Goal: Task Accomplishment & Management: Manage account settings

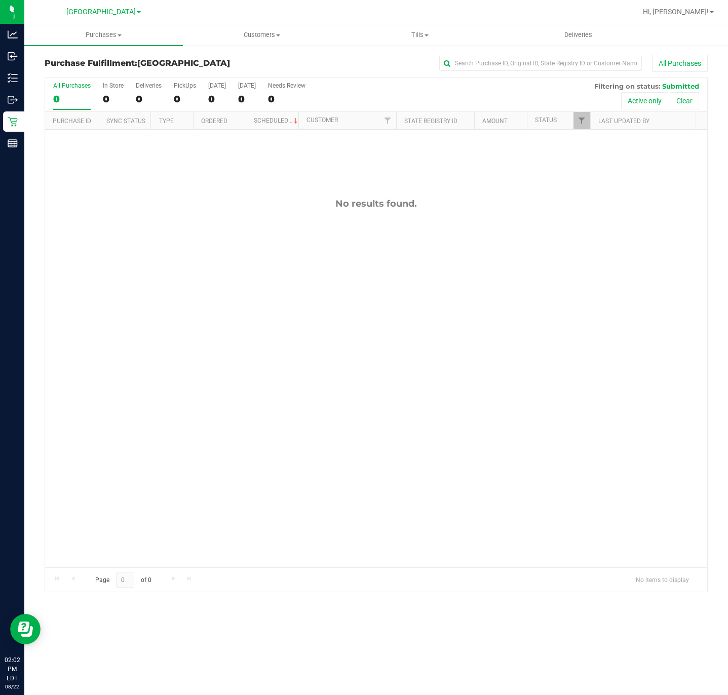
click at [376, 309] on div "No results found." at bounding box center [376, 383] width 662 height 506
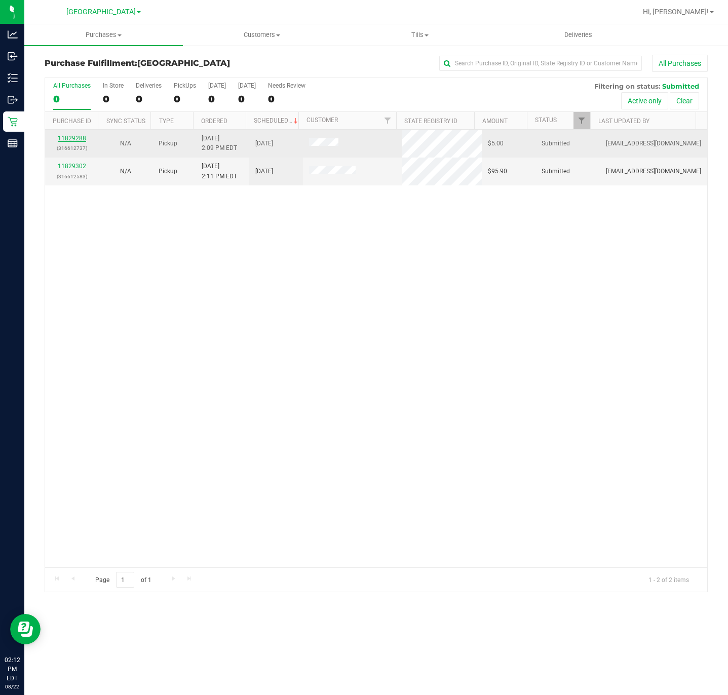
click at [79, 139] on link "11829288" at bounding box center [72, 138] width 28 height 7
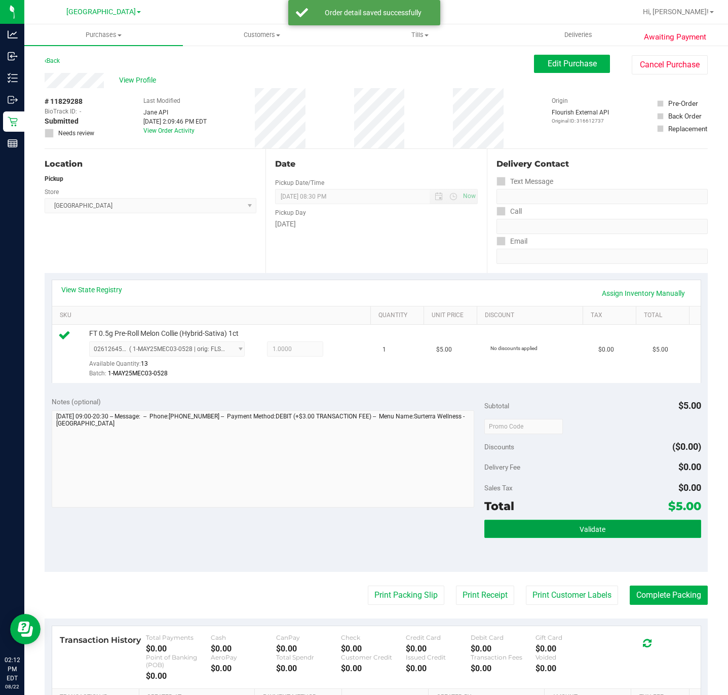
click at [546, 531] on button "Validate" at bounding box center [592, 529] width 216 height 18
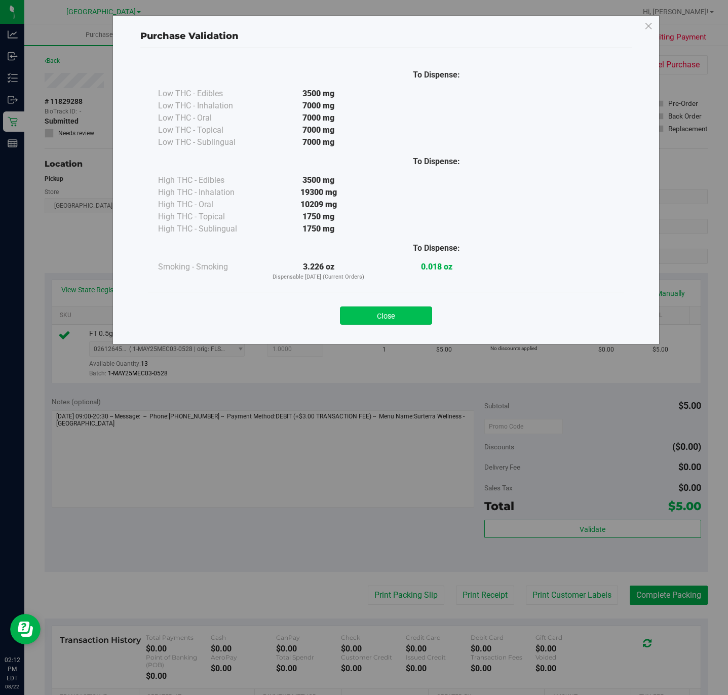
click at [400, 319] on button "Close" at bounding box center [386, 316] width 92 height 18
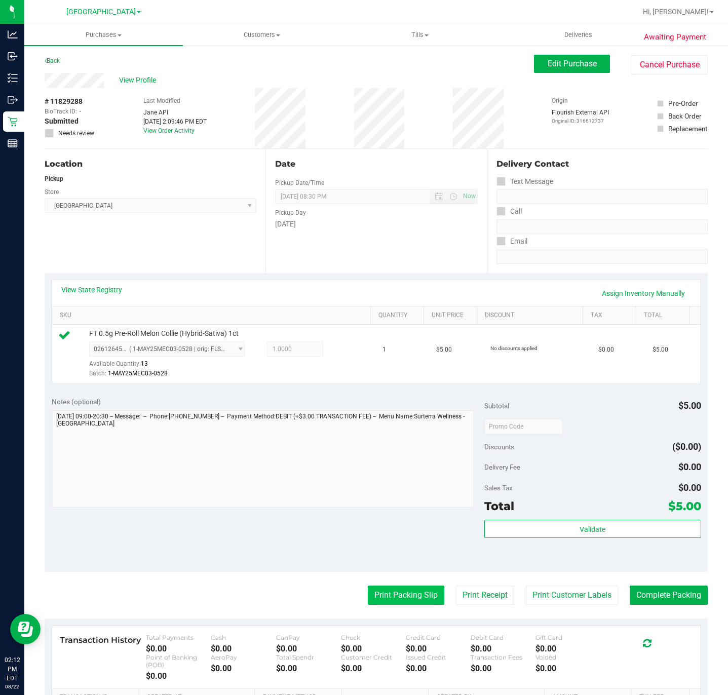
click at [403, 593] on button "Print Packing Slip" at bounding box center [406, 595] width 77 height 19
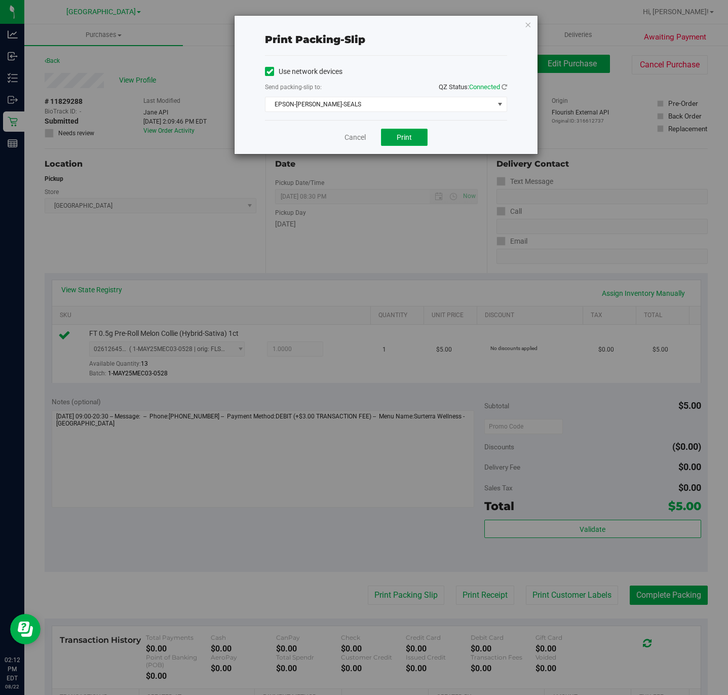
click at [410, 134] on span "Print" at bounding box center [404, 137] width 15 height 8
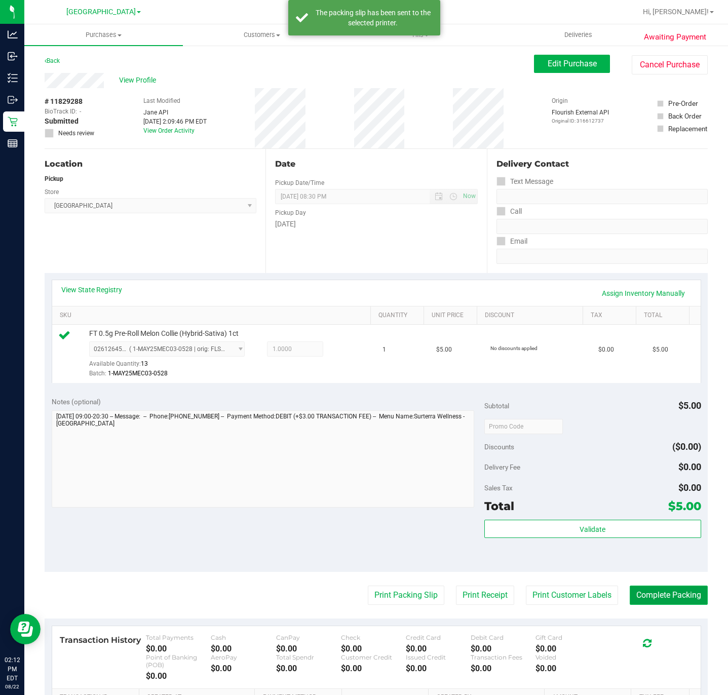
click at [668, 596] on button "Complete Packing" at bounding box center [669, 595] width 78 height 19
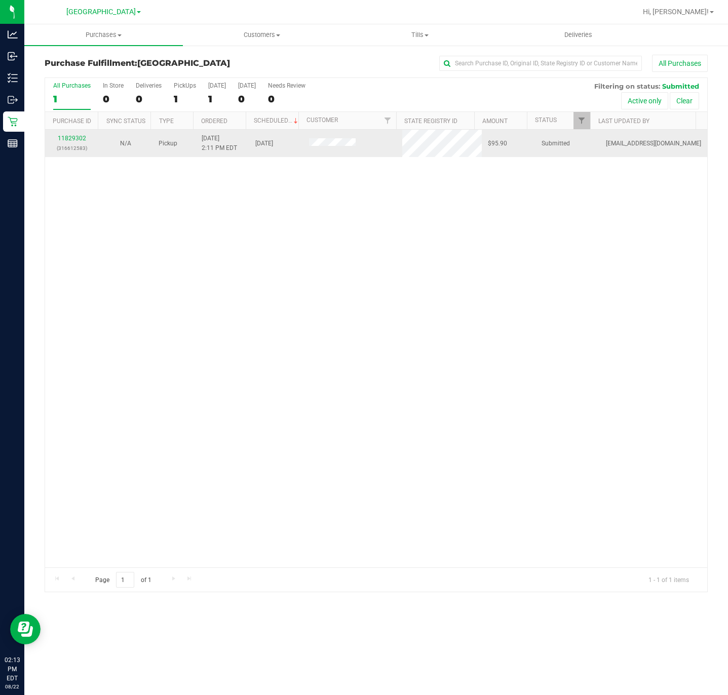
click at [69, 134] on div "11829302 (316612583)" at bounding box center [72, 143] width 42 height 19
click at [68, 135] on div "11829302 (316612583)" at bounding box center [72, 143] width 42 height 19
click at [68, 136] on link "11829302" at bounding box center [72, 138] width 28 height 7
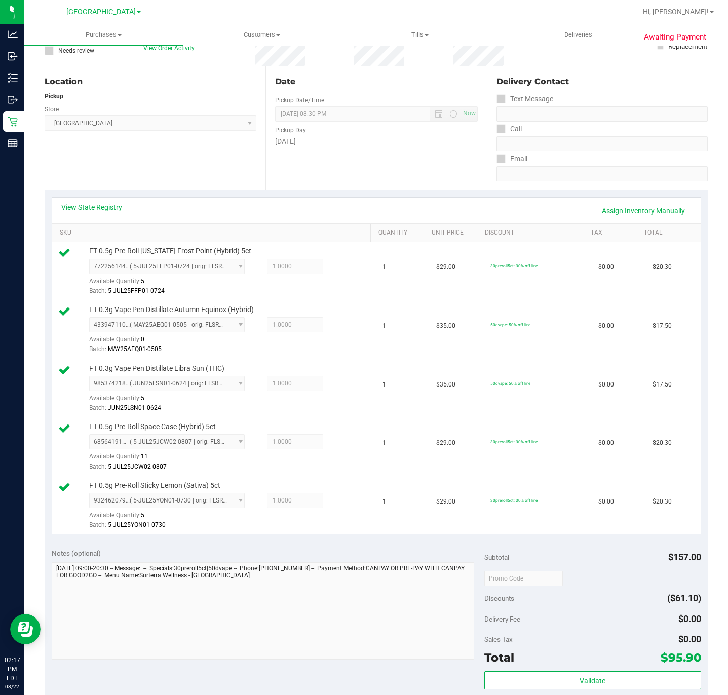
scroll to position [228, 0]
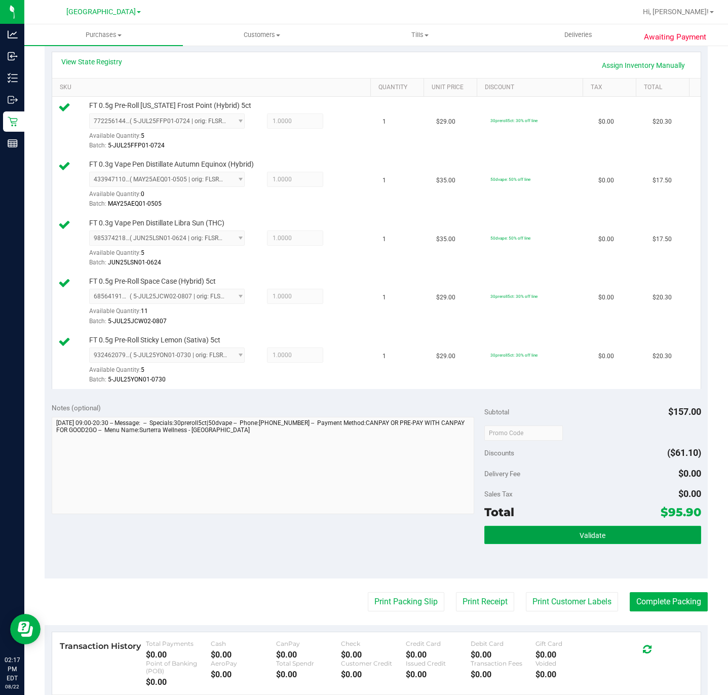
click at [541, 544] on button "Validate" at bounding box center [592, 535] width 216 height 18
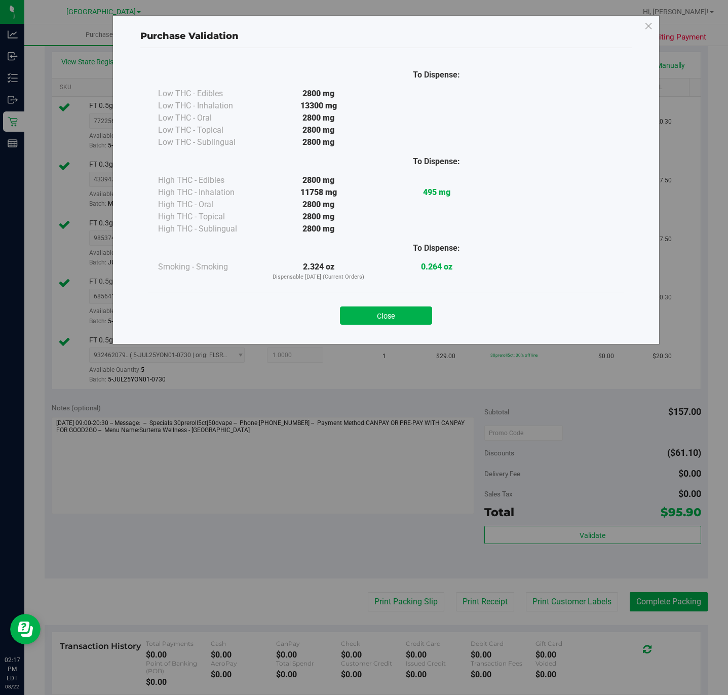
click at [378, 314] on button "Close" at bounding box center [386, 316] width 92 height 18
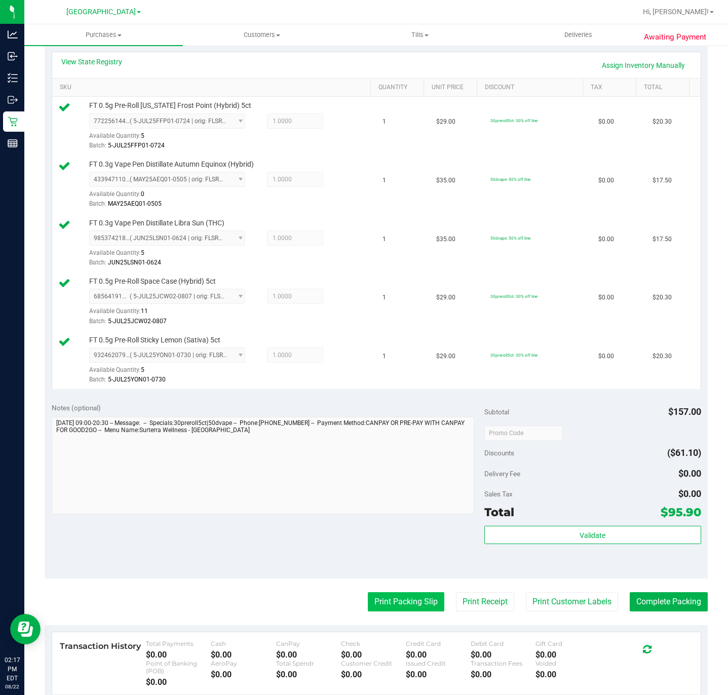
click at [383, 607] on button "Print Packing Slip" at bounding box center [406, 601] width 77 height 19
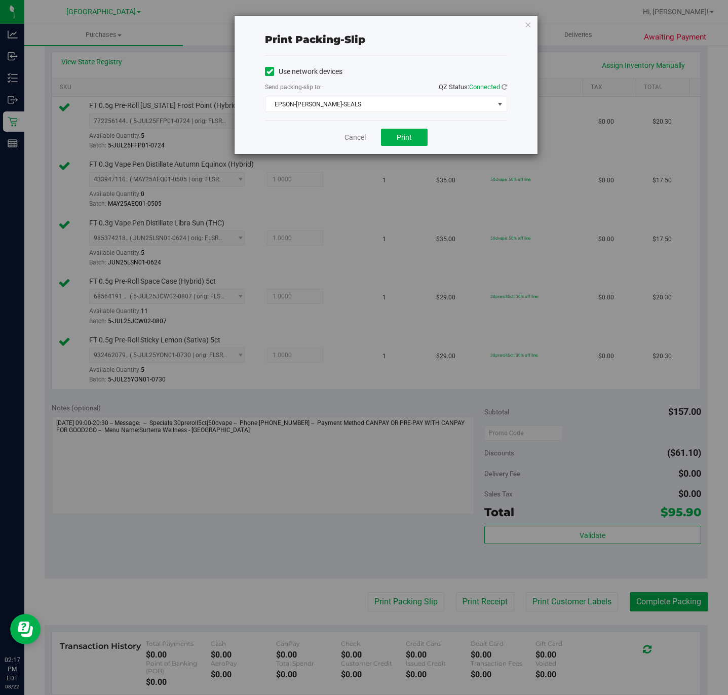
click at [403, 128] on div "Cancel Print" at bounding box center [386, 137] width 242 height 34
click at [406, 138] on span "Print" at bounding box center [404, 137] width 15 height 8
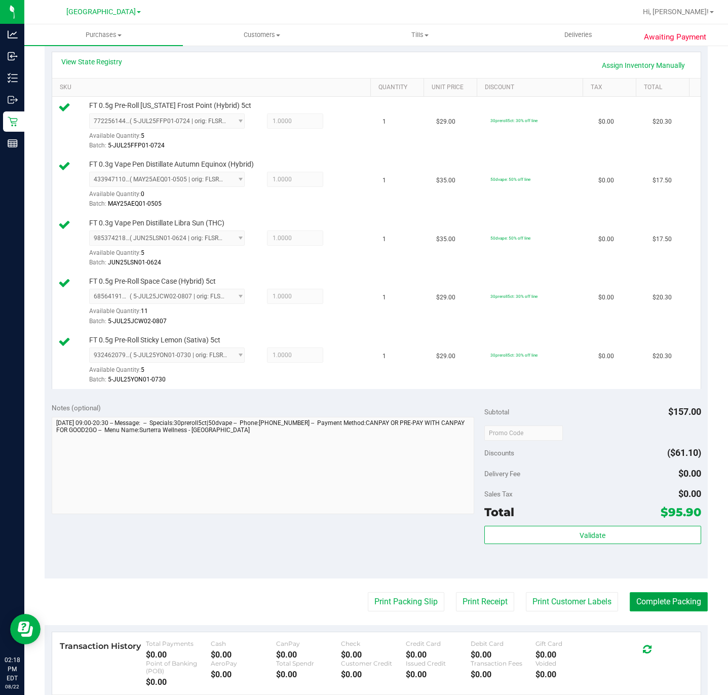
click at [649, 610] on button "Complete Packing" at bounding box center [669, 601] width 78 height 19
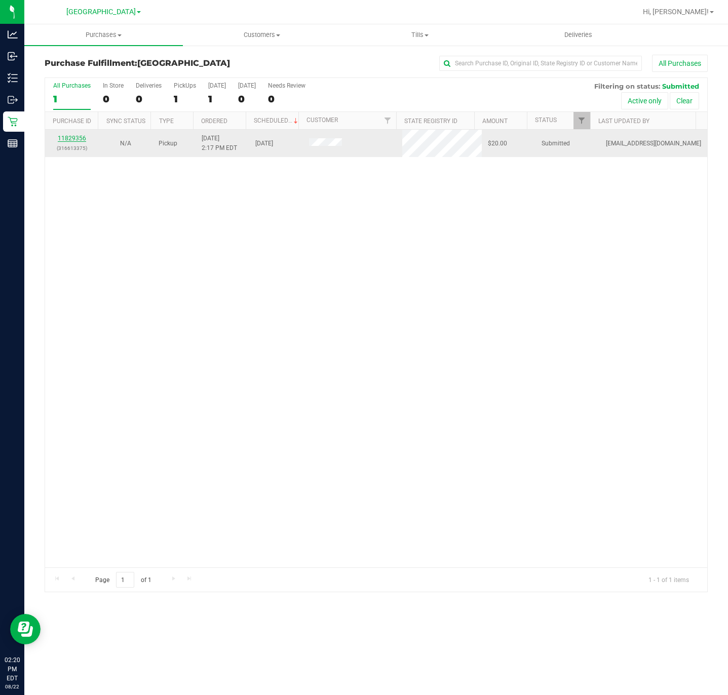
click at [74, 139] on link "11829356" at bounding box center [72, 138] width 28 height 7
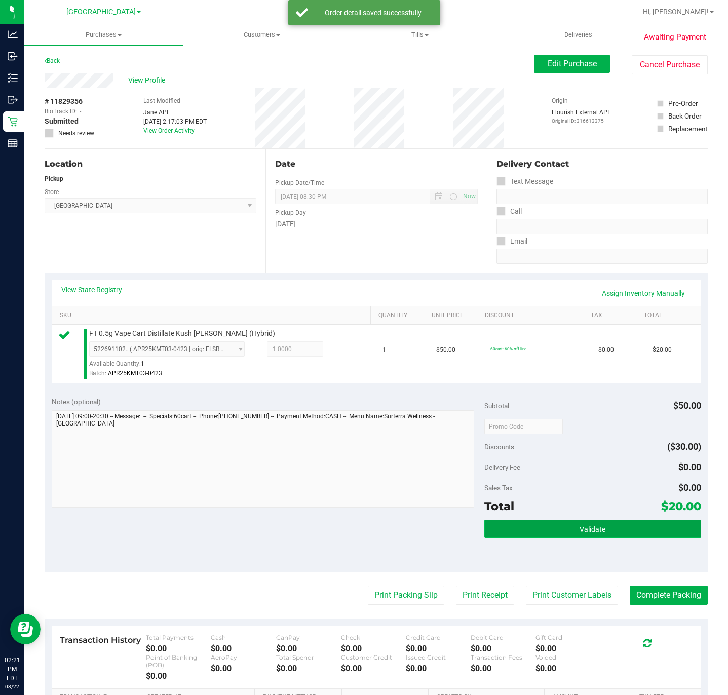
click at [638, 533] on button "Validate" at bounding box center [592, 529] width 216 height 18
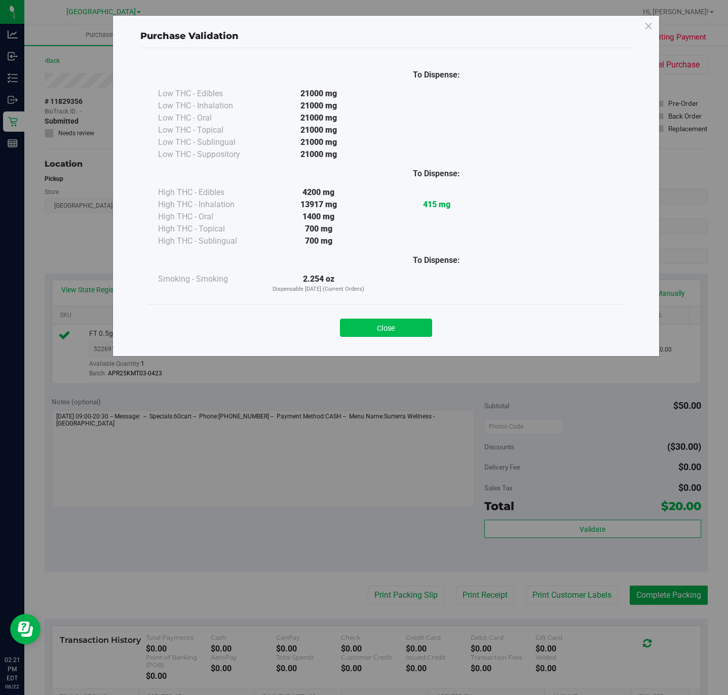
click at [427, 336] on button "Close" at bounding box center [386, 328] width 92 height 18
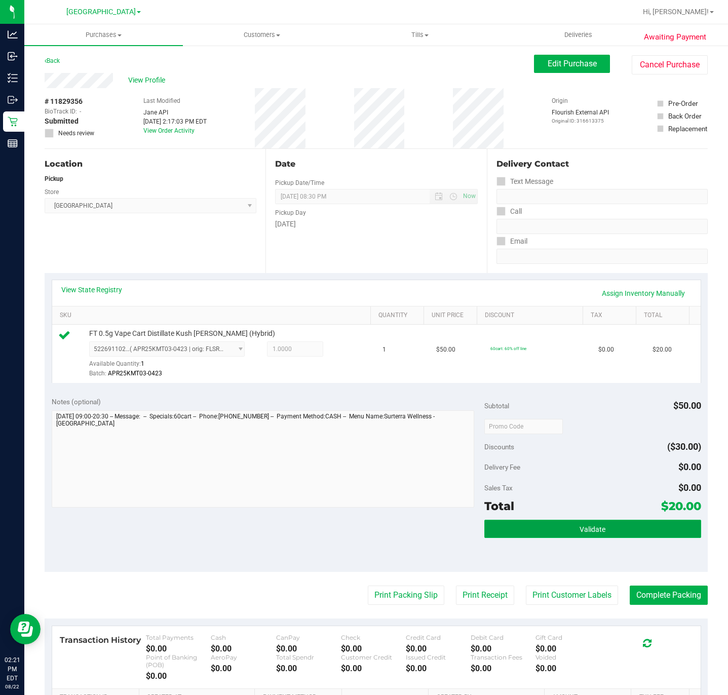
click at [537, 529] on button "Validate" at bounding box center [592, 529] width 216 height 18
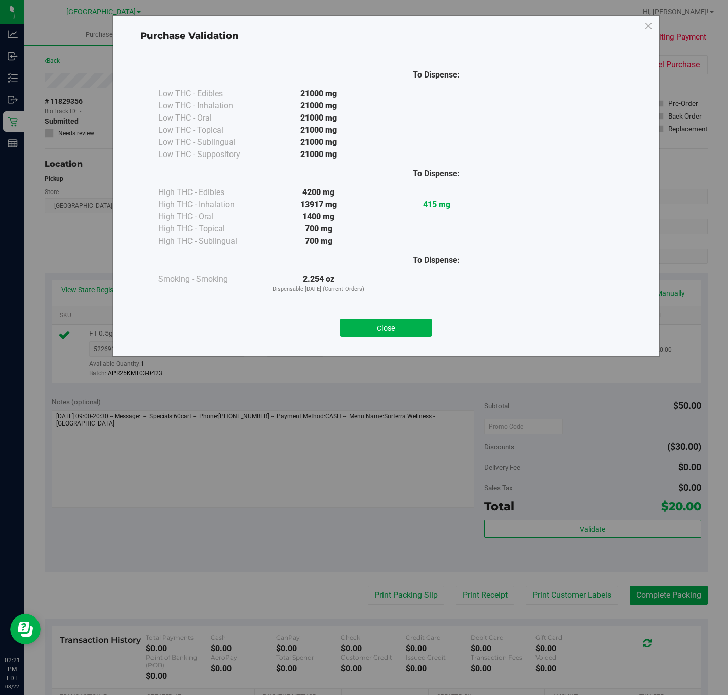
click at [382, 329] on button "Close" at bounding box center [386, 328] width 92 height 18
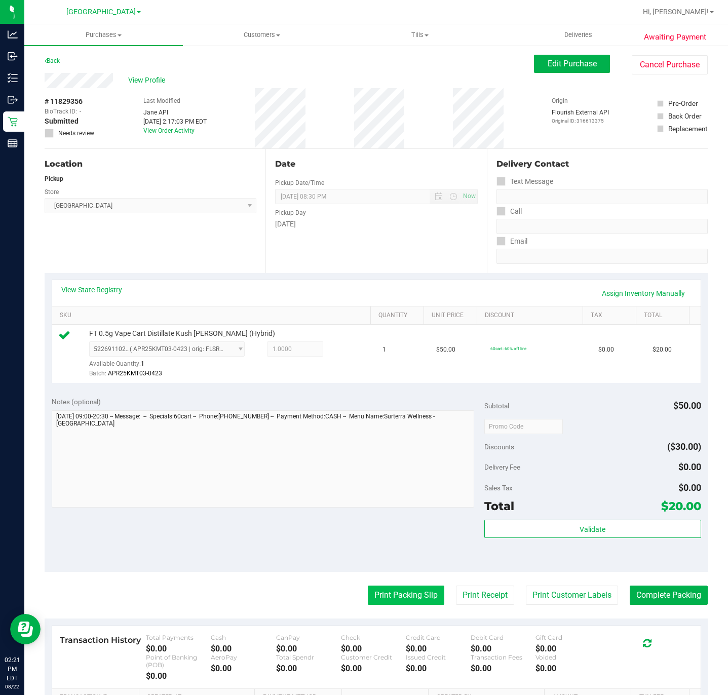
click at [384, 595] on button "Print Packing Slip" at bounding box center [406, 595] width 77 height 19
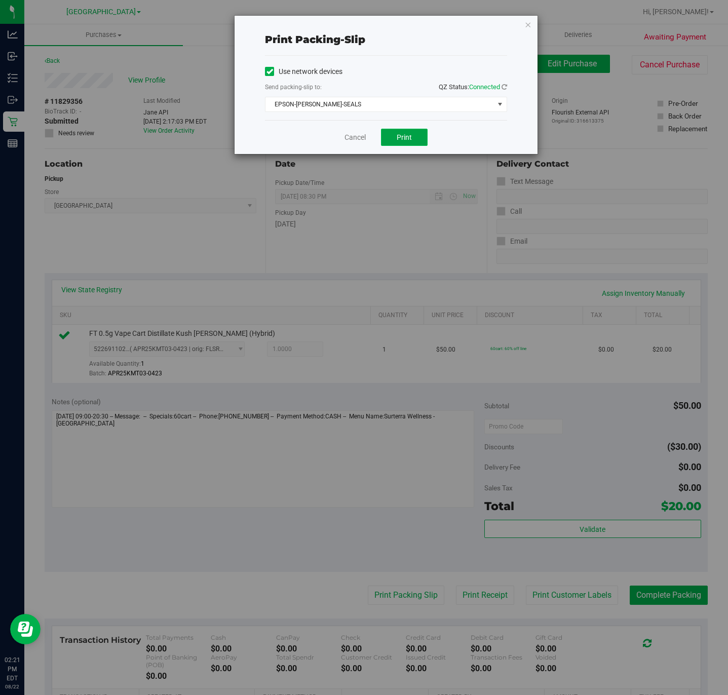
click at [403, 140] on span "Print" at bounding box center [404, 137] width 15 height 8
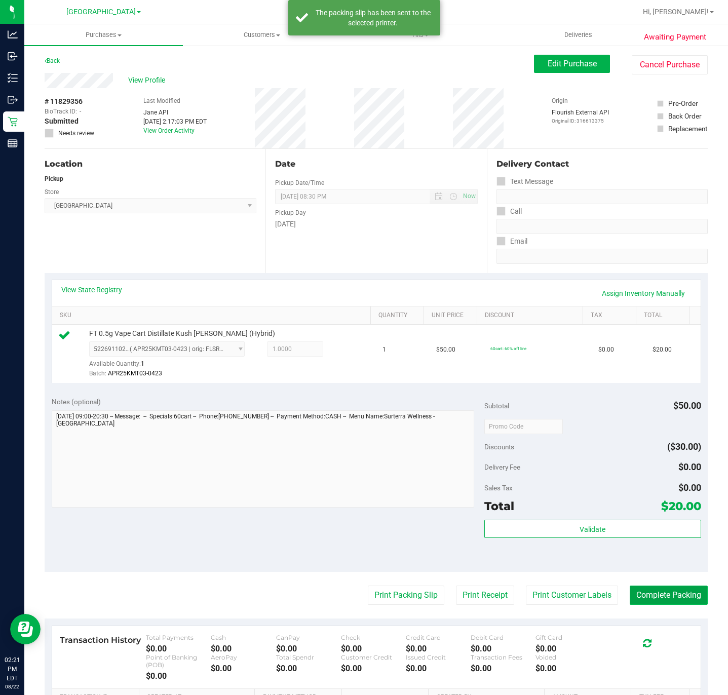
click at [675, 600] on button "Complete Packing" at bounding box center [669, 595] width 78 height 19
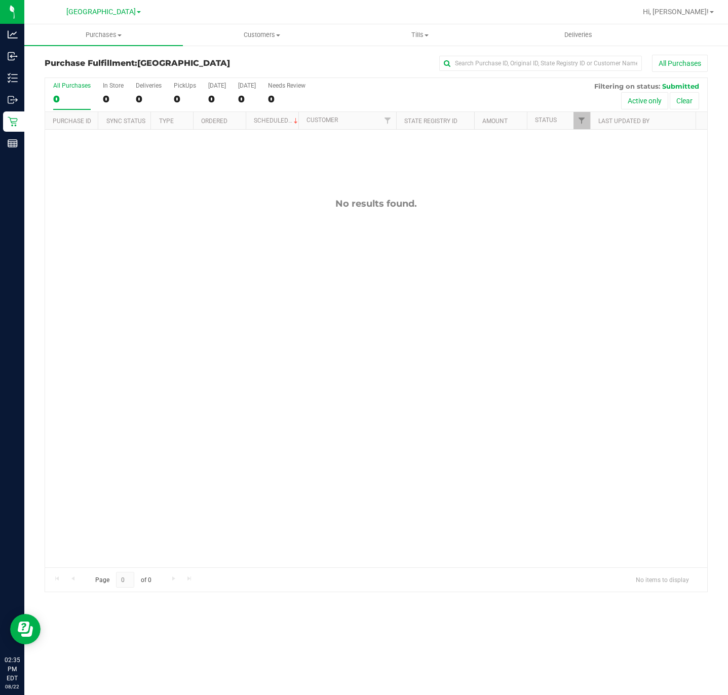
click at [423, 321] on div "No results found." at bounding box center [376, 383] width 662 height 506
click at [554, 341] on div "No results found." at bounding box center [376, 383] width 662 height 506
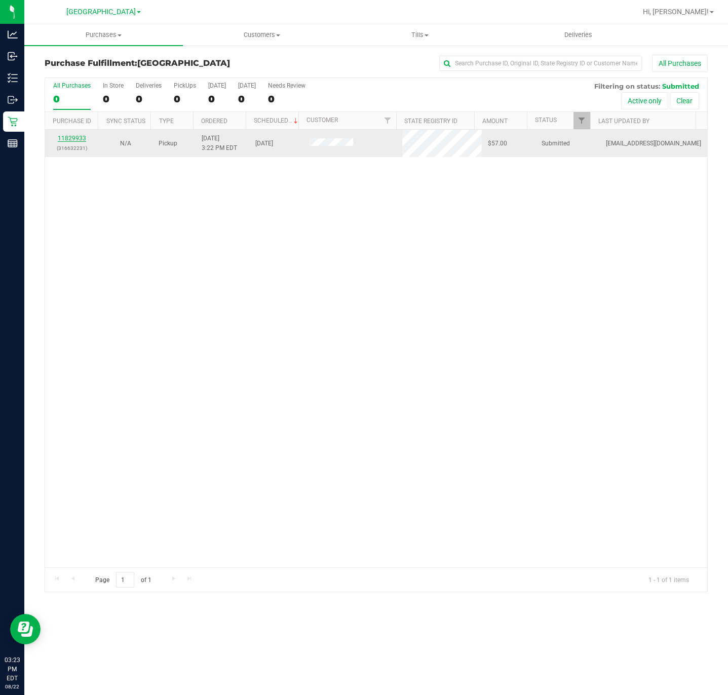
click at [68, 142] on link "11829933" at bounding box center [72, 138] width 28 height 7
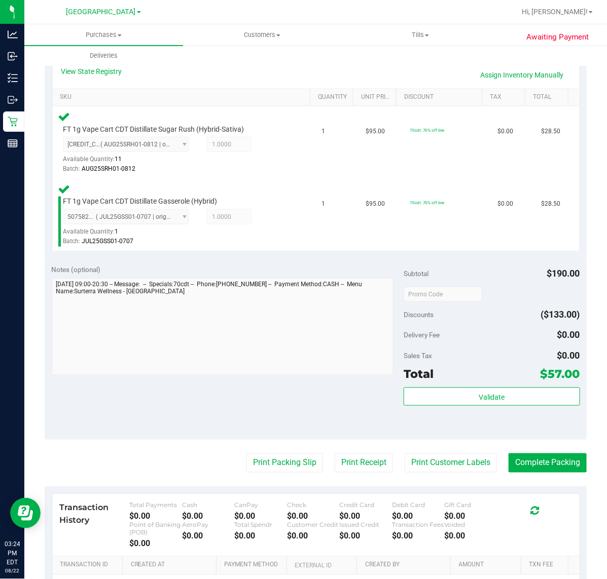
scroll to position [190, 0]
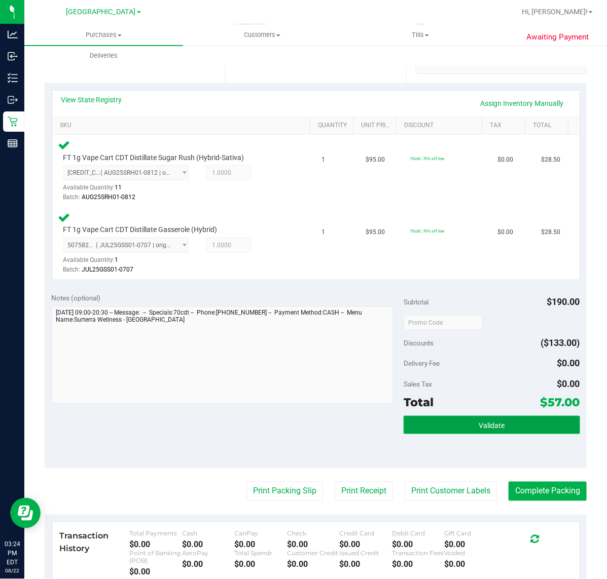
click at [528, 424] on button "Validate" at bounding box center [491, 425] width 176 height 18
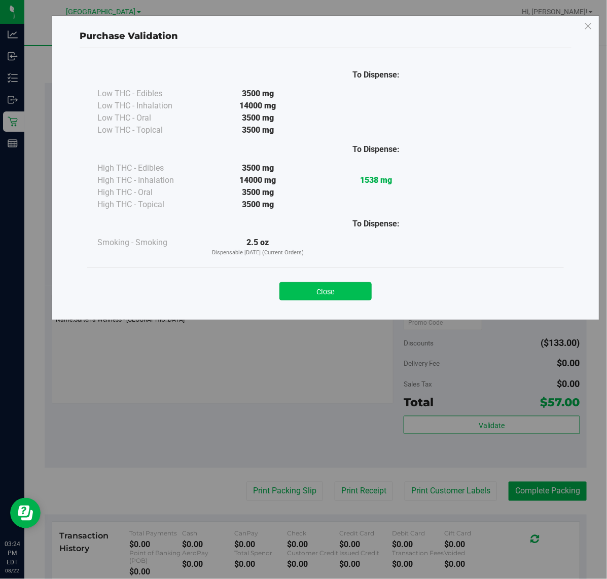
click at [351, 292] on button "Close" at bounding box center [325, 291] width 92 height 18
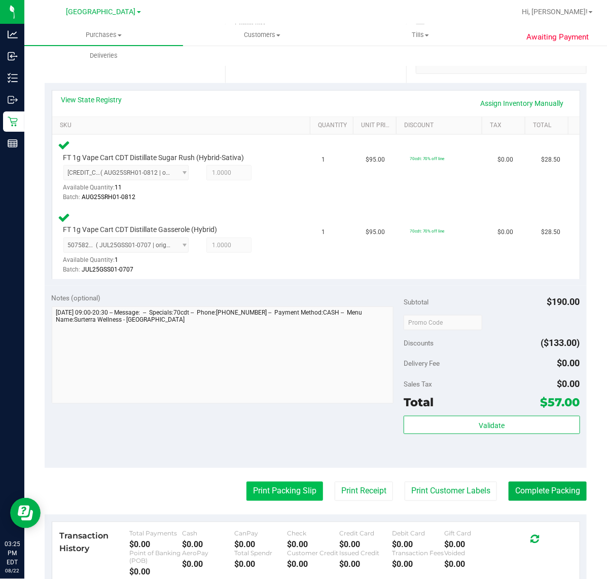
click at [282, 491] on button "Print Packing Slip" at bounding box center [284, 491] width 77 height 19
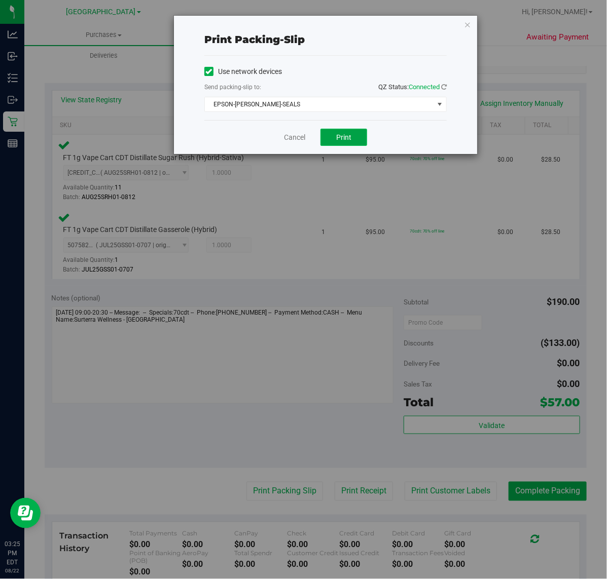
click at [359, 140] on button "Print" at bounding box center [343, 137] width 47 height 17
click at [357, 138] on button "Print" at bounding box center [343, 137] width 47 height 17
click at [464, 28] on icon "button" at bounding box center [467, 24] width 7 height 12
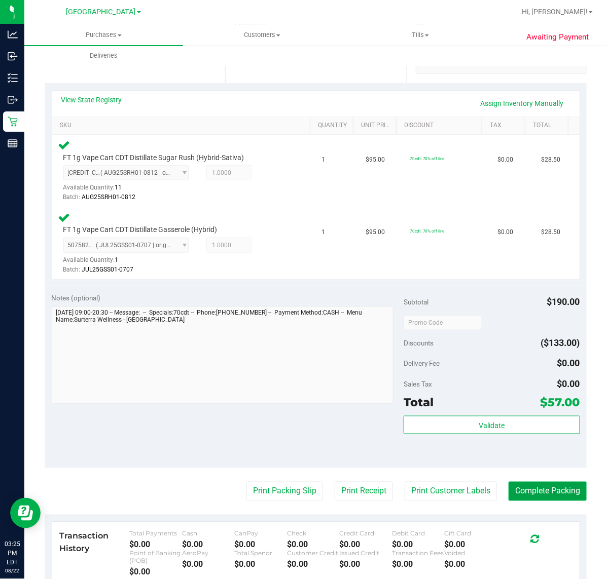
click at [534, 490] on button "Complete Packing" at bounding box center [547, 491] width 78 height 19
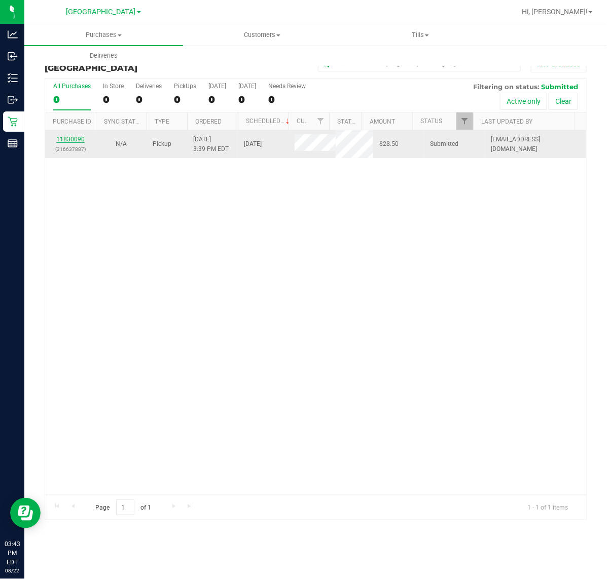
click at [75, 140] on link "11830090" at bounding box center [70, 139] width 28 height 7
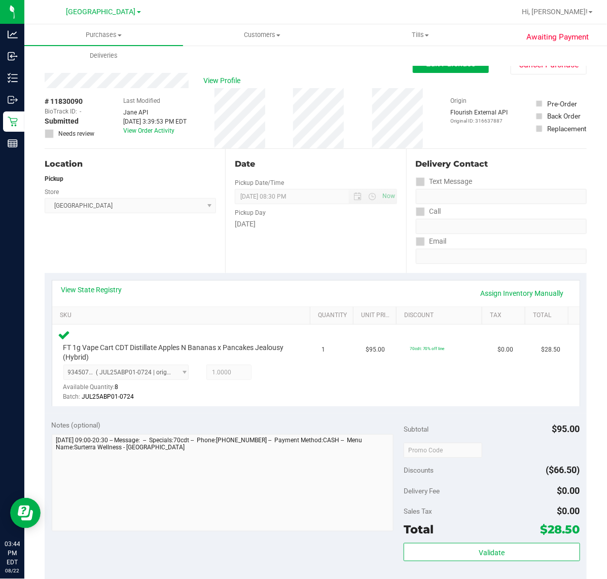
click at [483, 562] on div "Validate" at bounding box center [491, 552] width 176 height 19
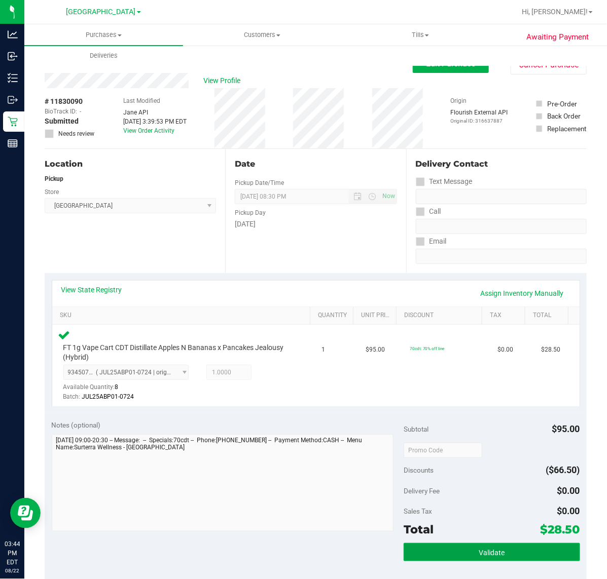
click at [485, 555] on span "Validate" at bounding box center [491, 553] width 26 height 8
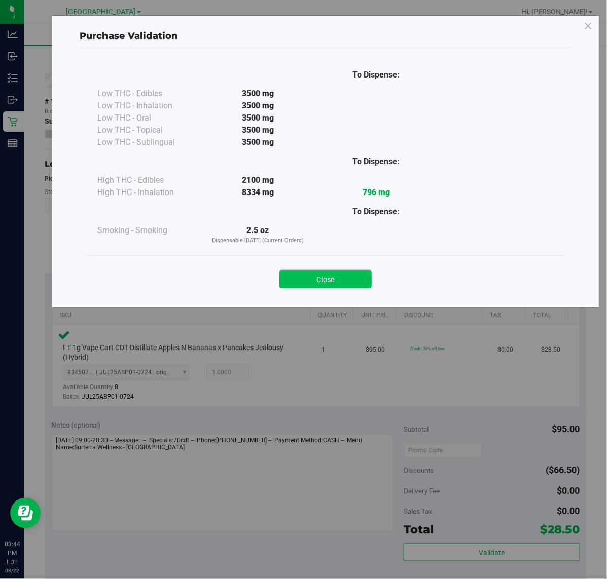
click at [337, 277] on button "Close" at bounding box center [325, 279] width 92 height 18
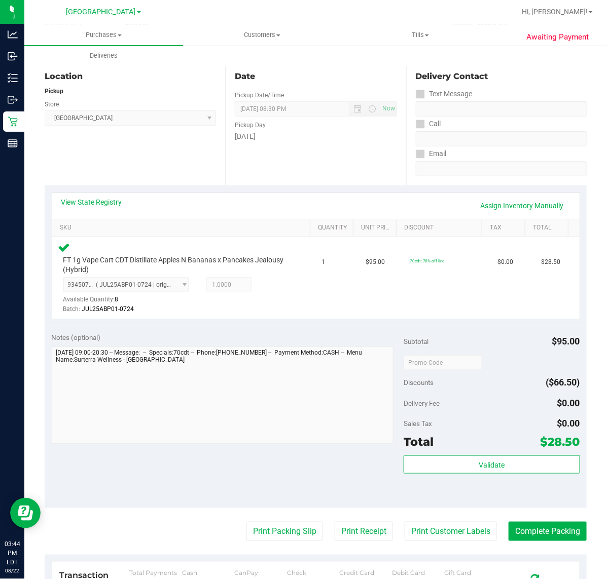
scroll to position [190, 0]
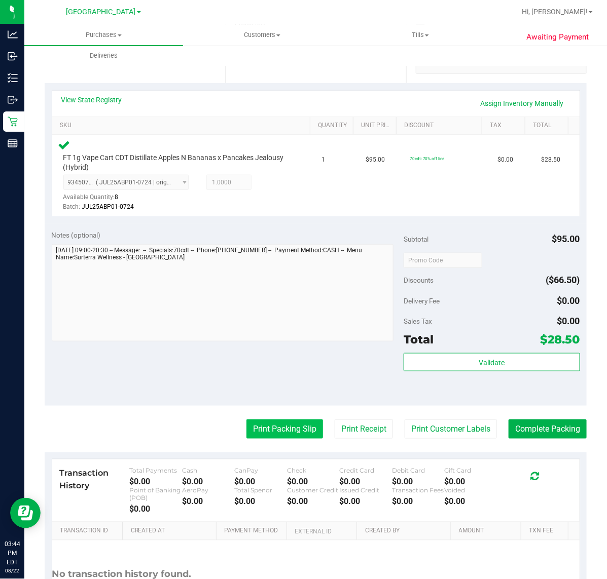
click at [254, 426] on button "Print Packing Slip" at bounding box center [284, 429] width 77 height 19
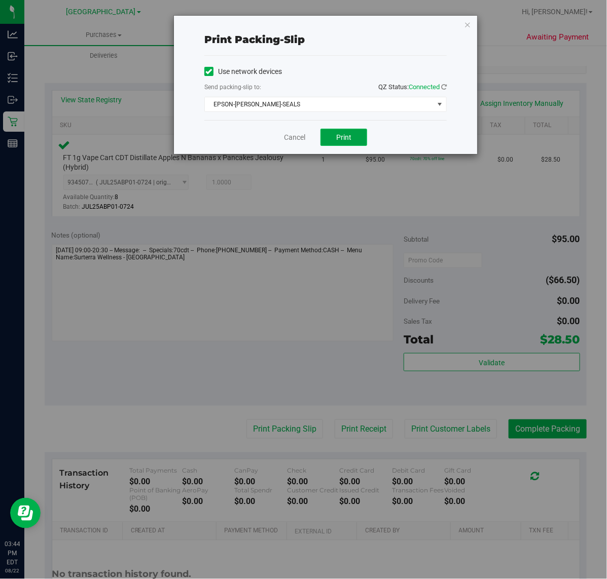
click at [333, 133] on button "Print" at bounding box center [343, 137] width 47 height 17
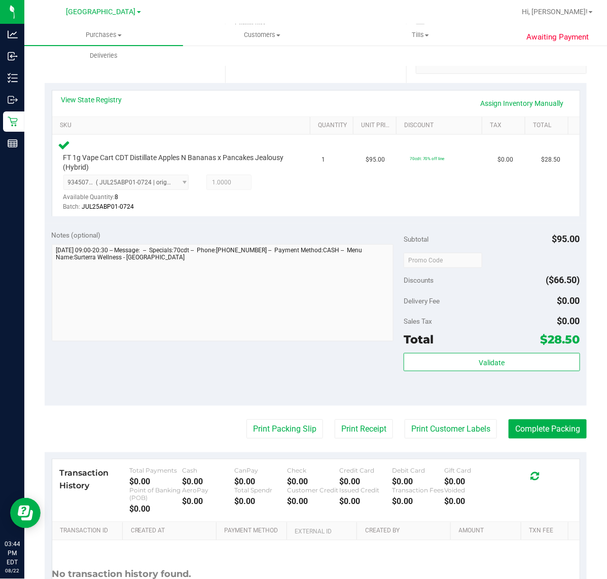
click at [527, 460] on div "Transaction History Total Payments $0.00 Cash $0.00 CanPay $0.00 Check $0.00 Cr…" at bounding box center [315, 491] width 527 height 63
click at [552, 435] on button "Complete Packing" at bounding box center [547, 429] width 78 height 19
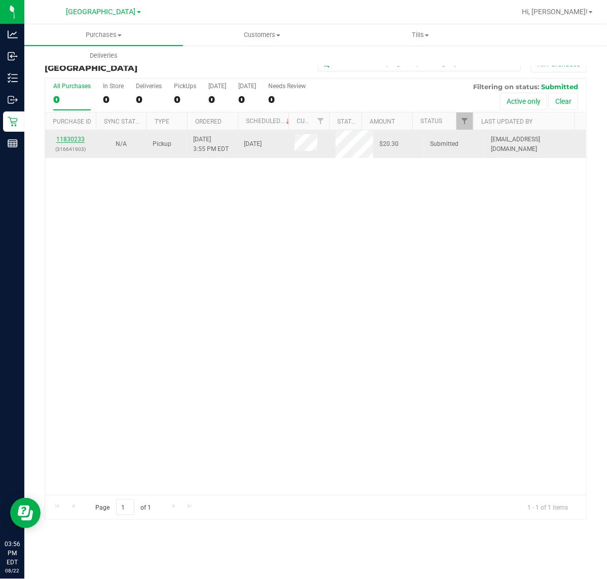
click at [74, 140] on link "11830233" at bounding box center [70, 139] width 28 height 7
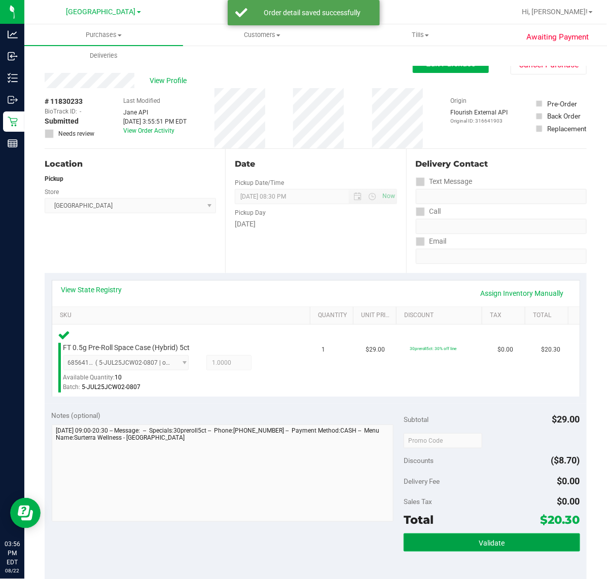
click at [490, 545] on span "Validate" at bounding box center [491, 543] width 26 height 8
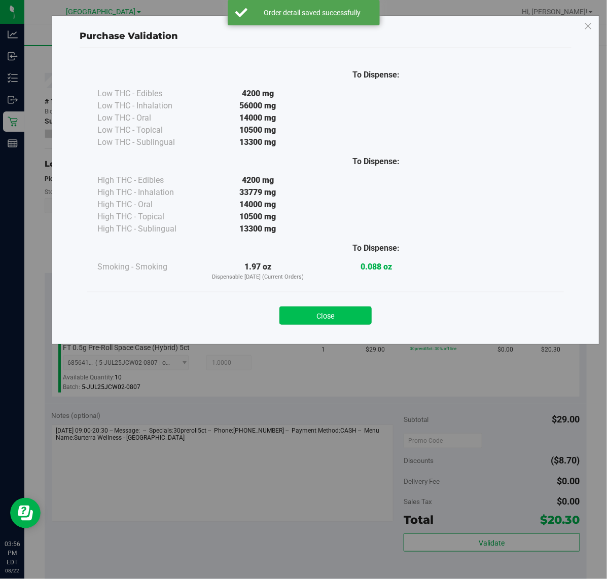
click at [332, 323] on button "Close" at bounding box center [325, 316] width 92 height 18
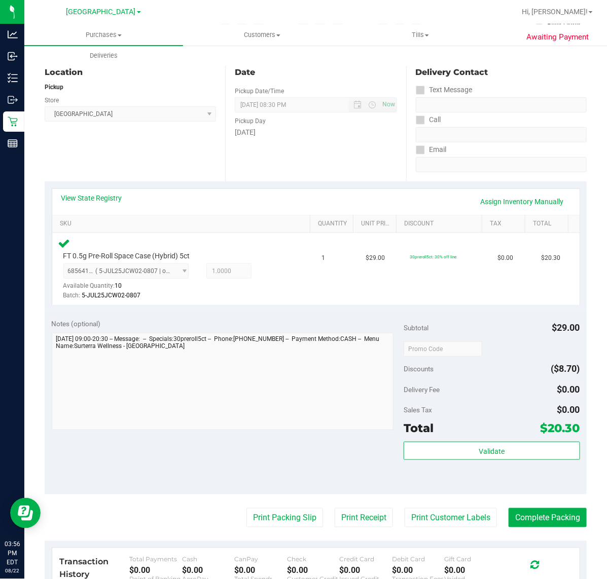
scroll to position [253, 0]
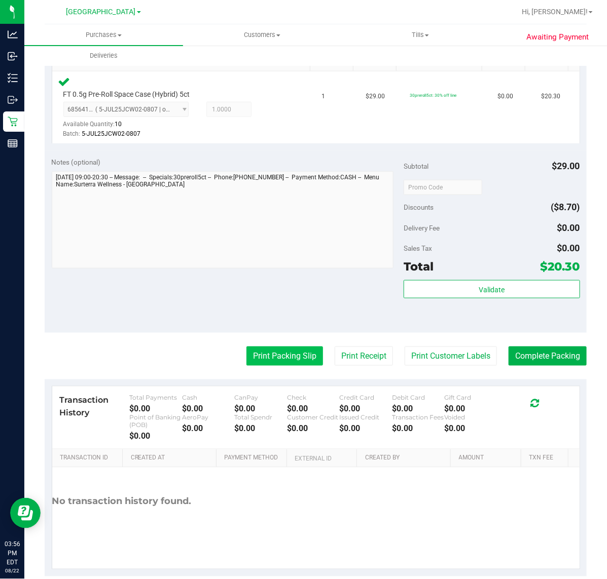
click at [279, 359] on button "Print Packing Slip" at bounding box center [284, 356] width 77 height 19
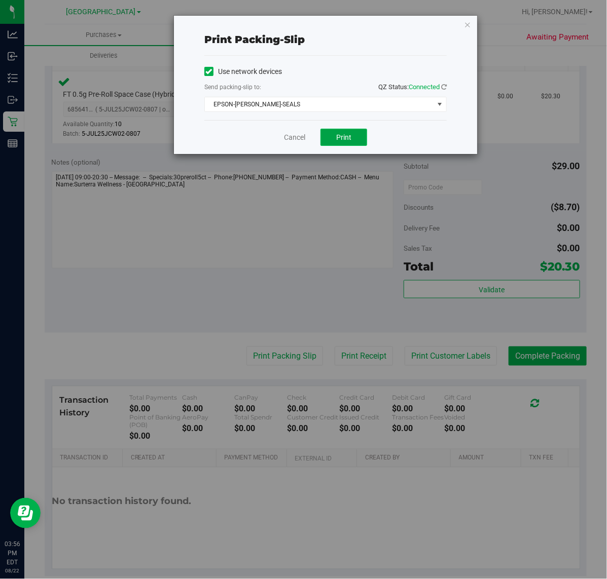
click at [343, 140] on span "Print" at bounding box center [343, 137] width 15 height 8
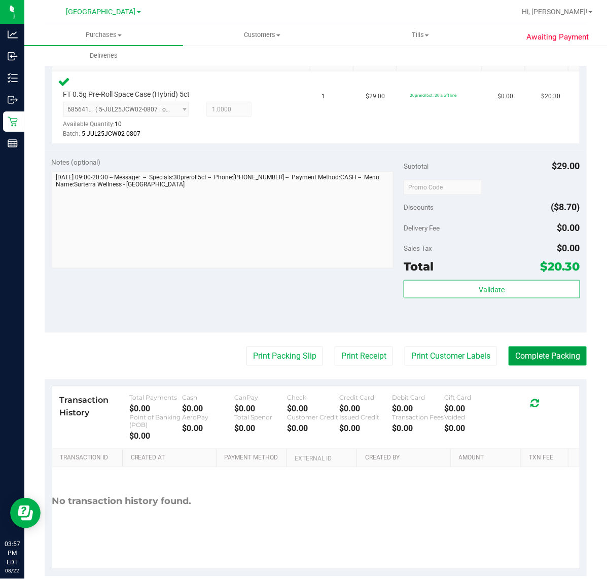
click at [551, 355] on button "Complete Packing" at bounding box center [547, 356] width 78 height 19
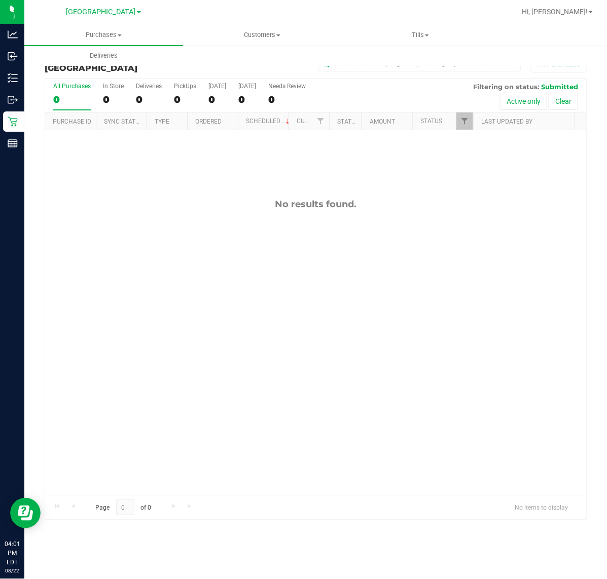
click at [538, 294] on div "No results found." at bounding box center [315, 346] width 541 height 433
click at [421, 37] on span "Tills" at bounding box center [421, 34] width 158 height 9
click at [399, 59] on span "Manage tills" at bounding box center [375, 61] width 68 height 9
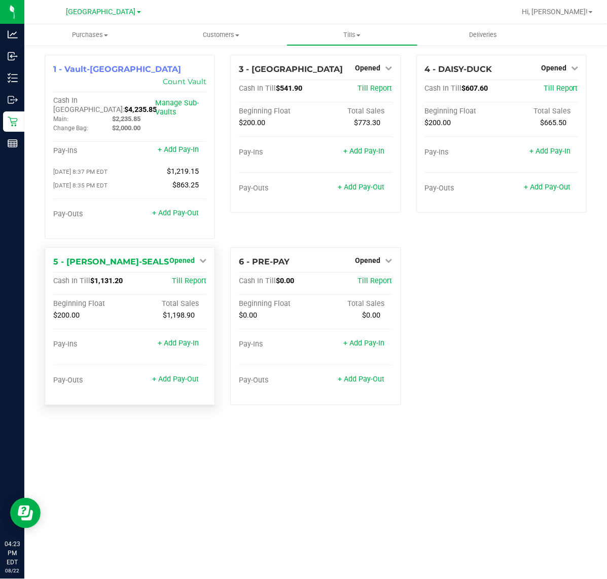
drag, startPoint x: 182, startPoint y: 239, endPoint x: 193, endPoint y: 257, distance: 21.6
click at [182, 256] on span "Opened" at bounding box center [181, 260] width 25 height 8
click at [193, 277] on link "Close Till" at bounding box center [183, 281] width 27 height 8
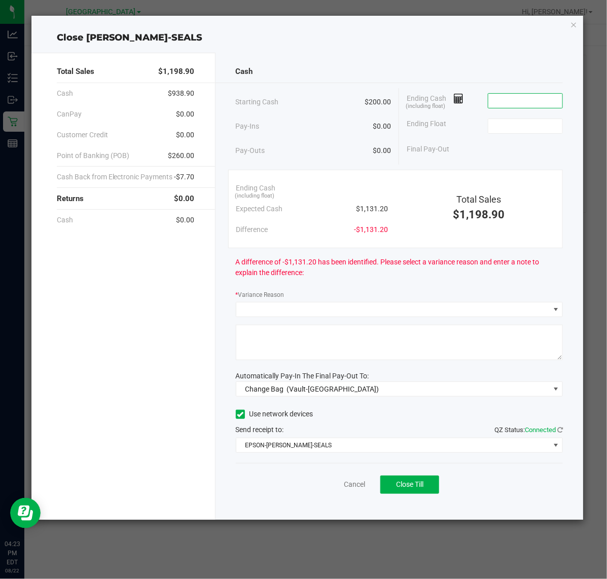
click at [534, 102] on input at bounding box center [525, 101] width 74 height 14
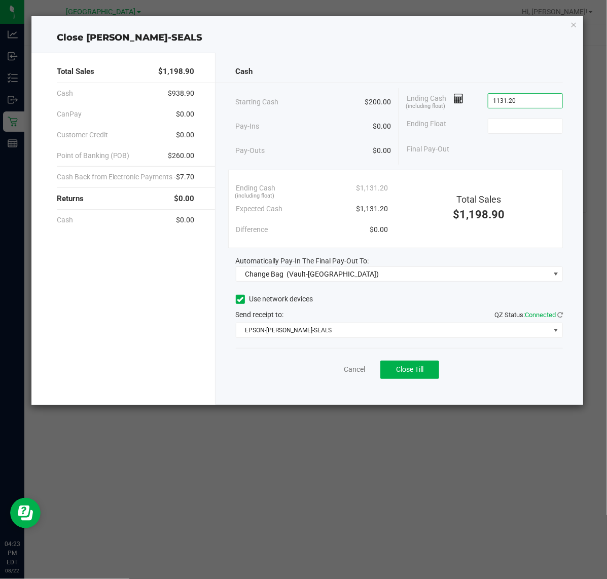
type input "$1,131.20"
type input "$200.00"
click at [556, 59] on div "Cash Starting Cash $200.00 Pay-Ins $0.00 Pay-Outs $0.00 Ending Cash (including …" at bounding box center [399, 229] width 368 height 352
click at [569, 24] on div "Close DAN-SEALS Total Sales $1,198.90 Cash $938.90 CanPay $0.00 Customer Credit…" at bounding box center [307, 210] width 552 height 389
click at [576, 26] on icon "button" at bounding box center [573, 24] width 7 height 12
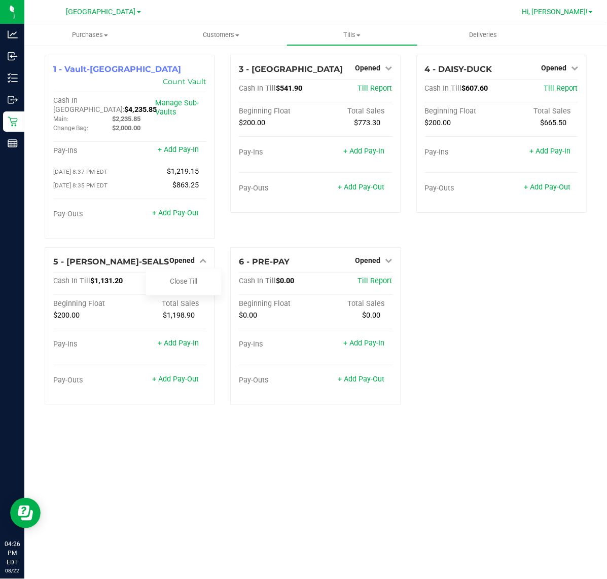
click at [573, 13] on span "Hi, [PERSON_NAME]!" at bounding box center [554, 12] width 66 height 8
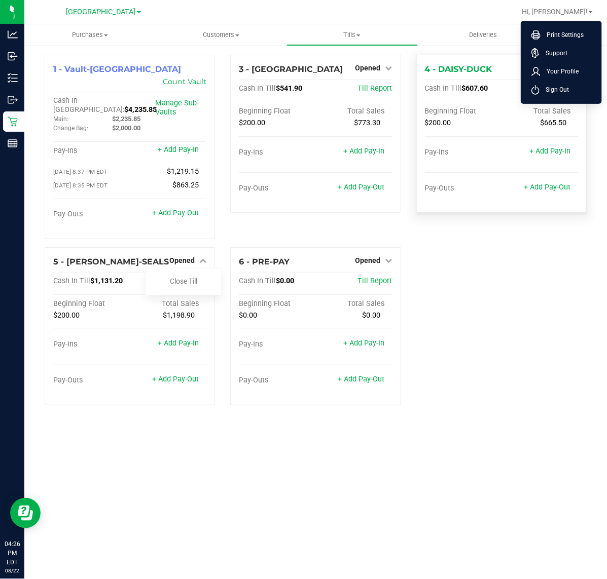
click at [558, 89] on span "Sign Out" at bounding box center [553, 90] width 29 height 10
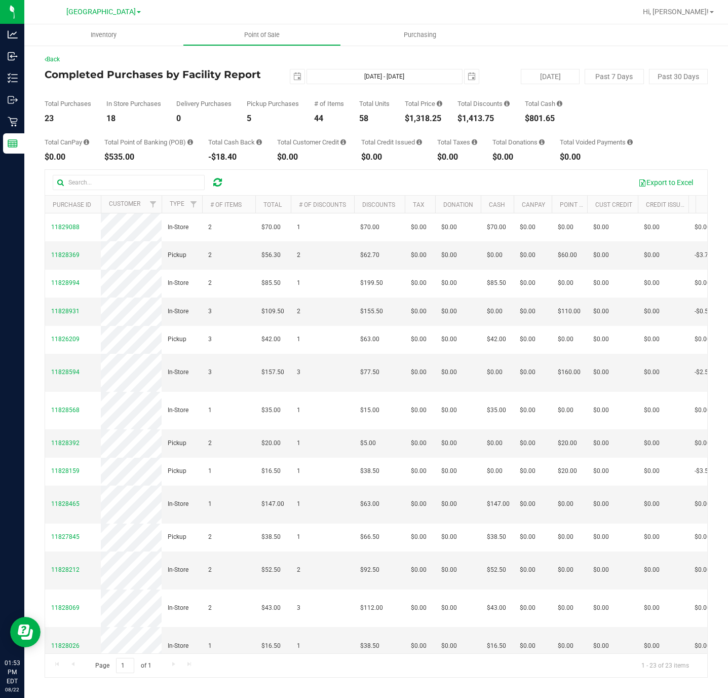
click at [417, 122] on div "$1,318.25" at bounding box center [423, 119] width 37 height 8
copy div "$1,318.25"
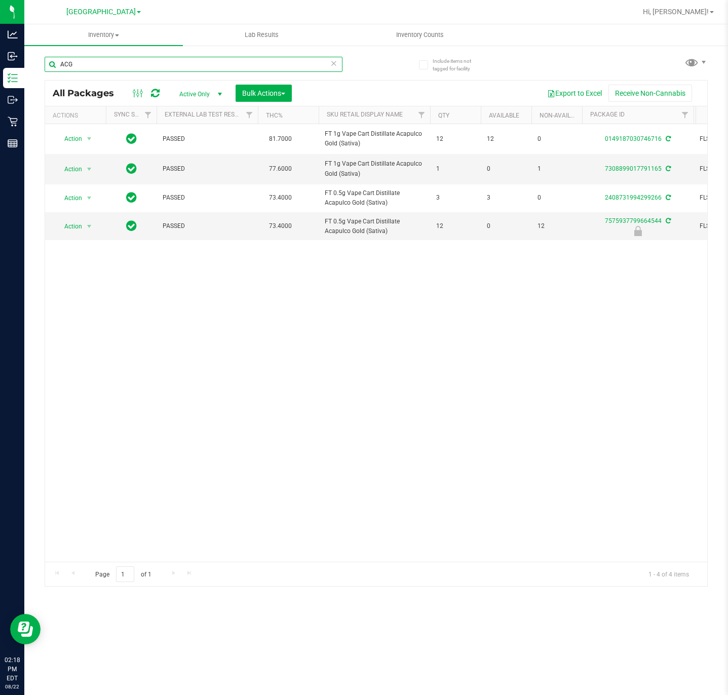
click at [201, 70] on input "ACG" at bounding box center [194, 64] width 298 height 15
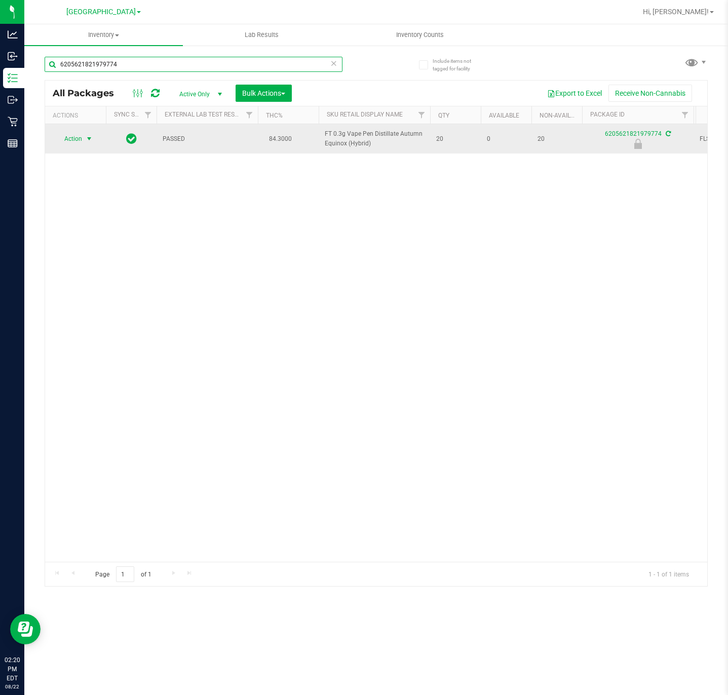
type input "6205621821979774"
click at [75, 141] on span "Action" at bounding box center [68, 139] width 27 height 14
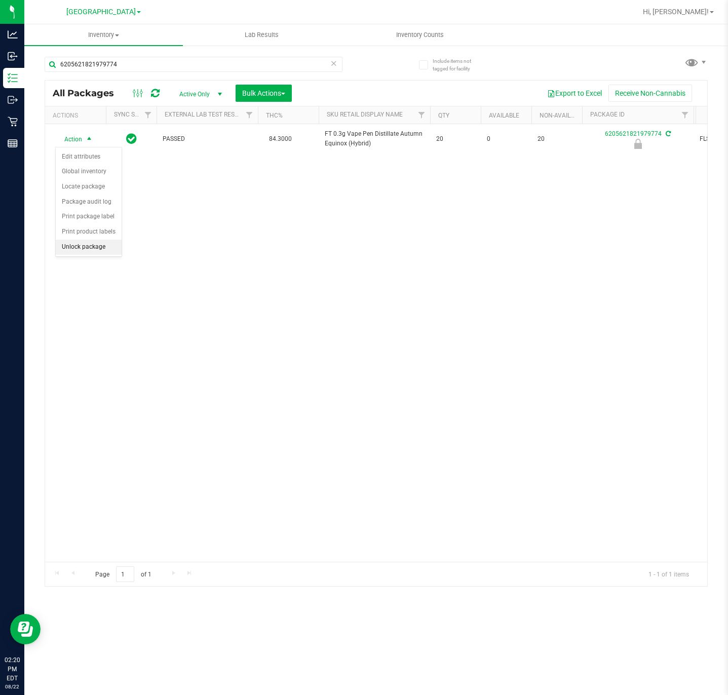
click at [98, 253] on li "Unlock package" at bounding box center [89, 247] width 66 height 15
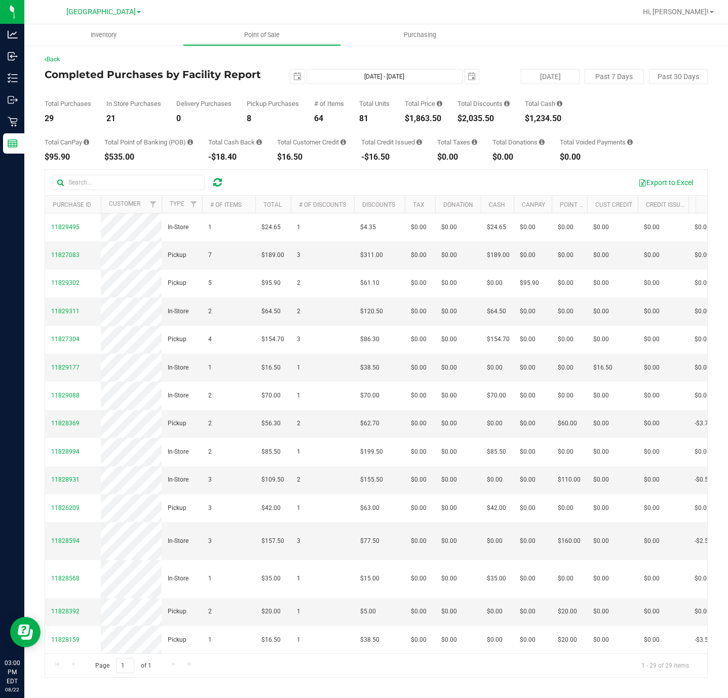
click at [427, 111] on div "Total Price $1,863.50" at bounding box center [423, 111] width 37 height 22
click at [426, 112] on div "Total Price $1,863.50" at bounding box center [423, 111] width 37 height 22
copy div "$1,863.50"
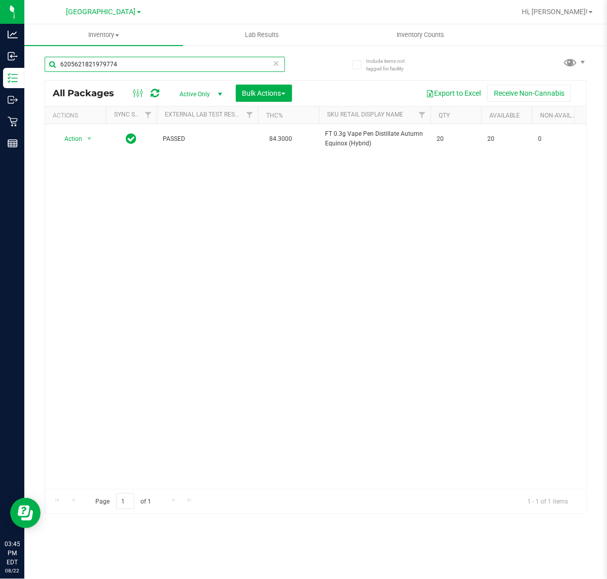
click at [150, 61] on input "6205621821979774" at bounding box center [165, 64] width 240 height 15
click at [150, 62] on input "6205621821979774" at bounding box center [165, 64] width 240 height 15
type input "alleged"
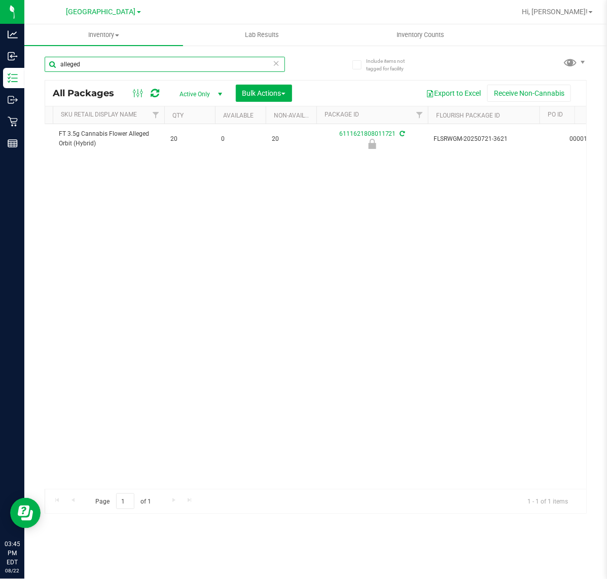
scroll to position [0, 348]
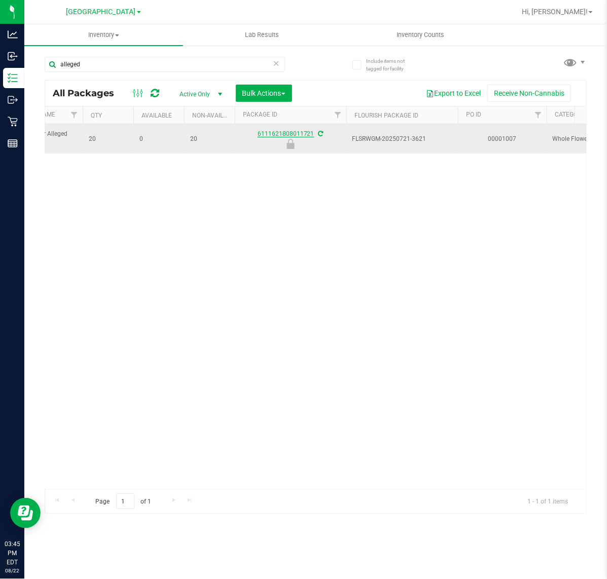
click at [307, 133] on link "6111621808011721" at bounding box center [285, 133] width 57 height 7
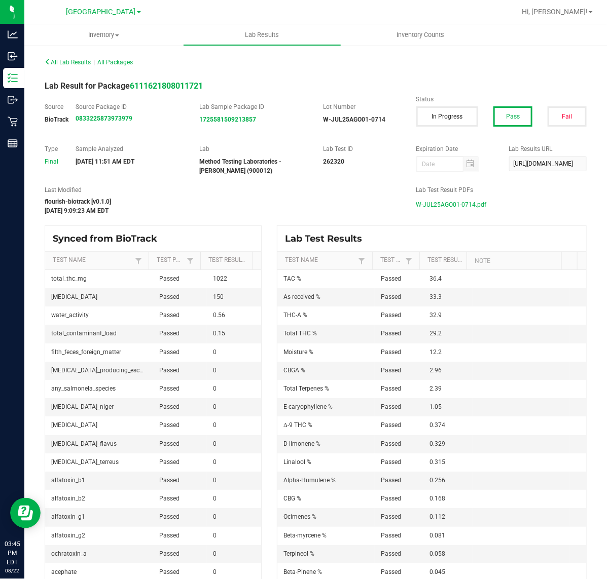
click at [454, 206] on span "W-JUL25AGO01-0714.pdf" at bounding box center [451, 204] width 70 height 15
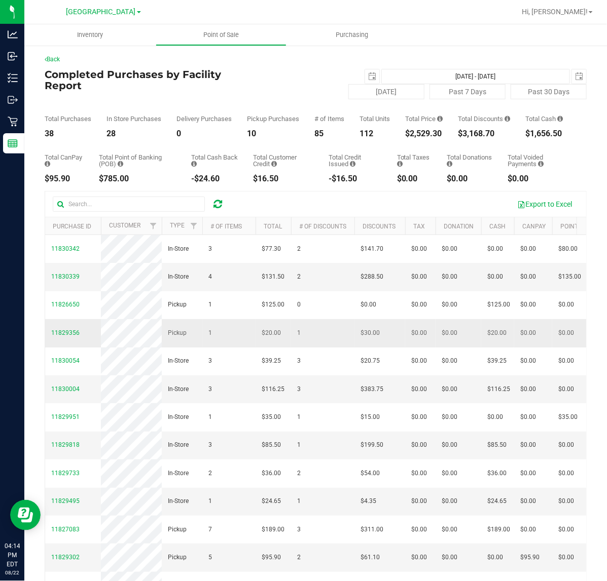
scroll to position [0, 360]
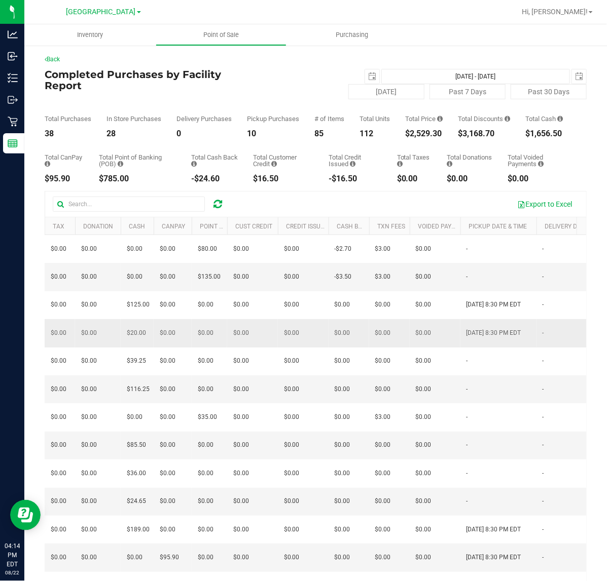
drag, startPoint x: 474, startPoint y: 368, endPoint x: 481, endPoint y: 368, distance: 7.1
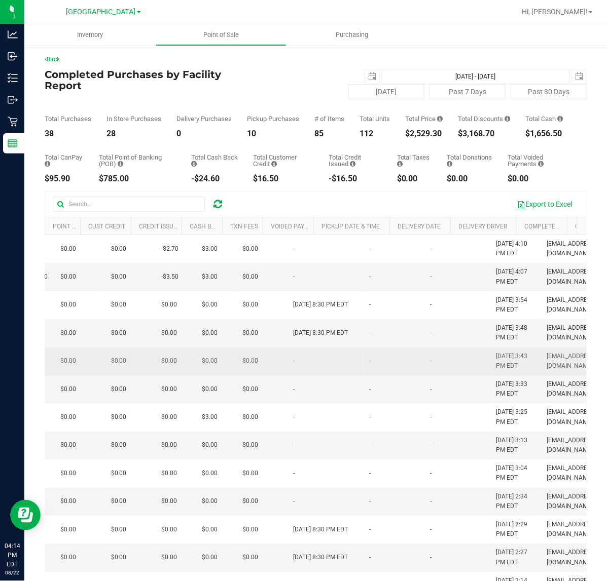
scroll to position [0, 533]
drag, startPoint x: 417, startPoint y: 393, endPoint x: 448, endPoint y: 384, distance: 33.3
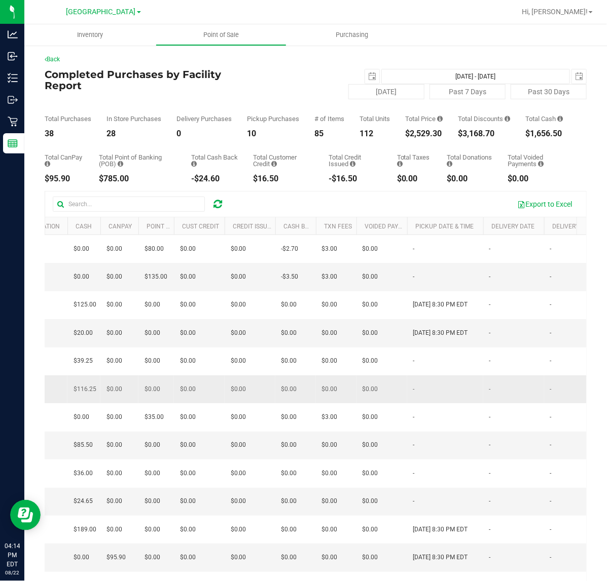
scroll to position [0, 0]
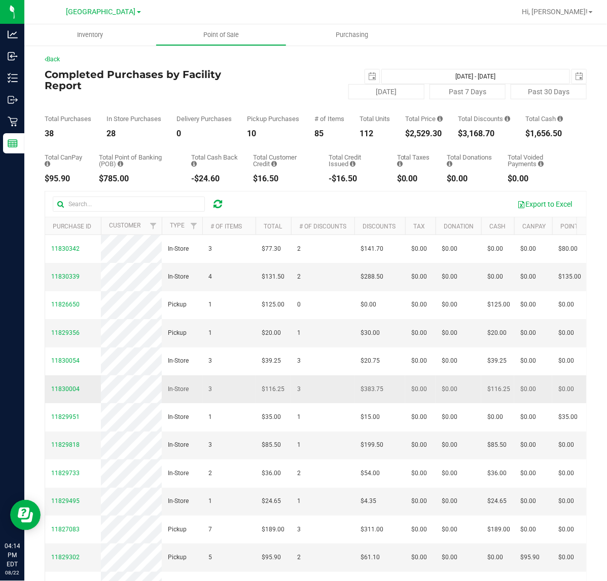
drag, startPoint x: 301, startPoint y: 449, endPoint x: 204, endPoint y: 431, distance: 99.1
